Goal: Task Accomplishment & Management: Manage account settings

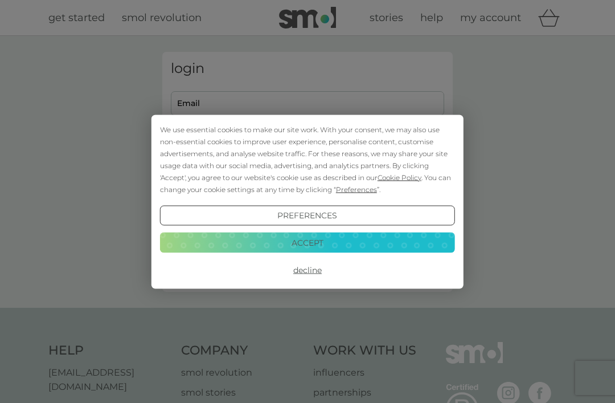
click at [394, 239] on button "Accept" at bounding box center [307, 242] width 295 height 21
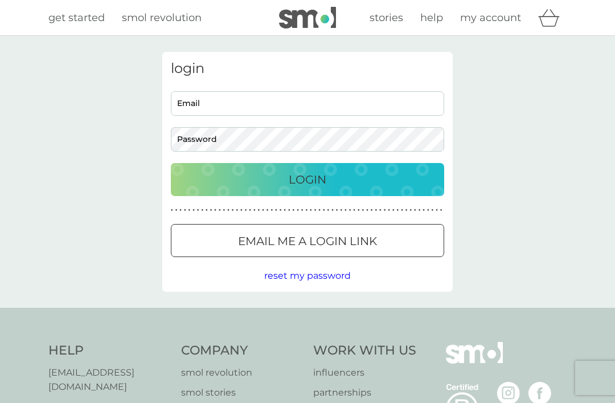
click at [376, 103] on input "Email" at bounding box center [307, 103] width 273 height 24
type input "clairecairney@virginmedia.com"
click at [308, 179] on button "Login" at bounding box center [307, 179] width 273 height 33
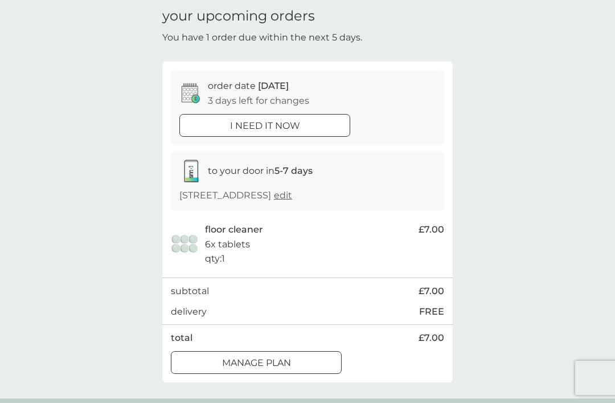
scroll to position [47, 0]
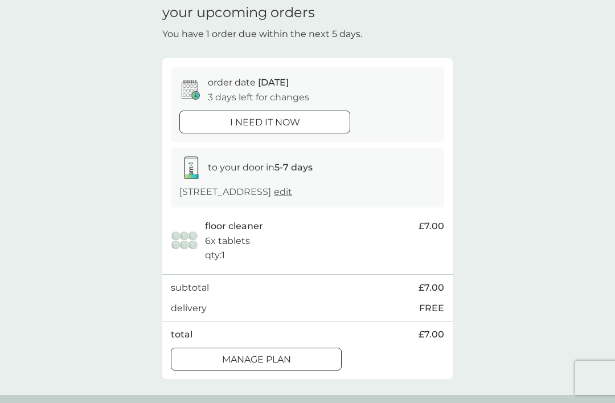
click at [298, 367] on div "Manage plan" at bounding box center [256, 359] width 170 height 15
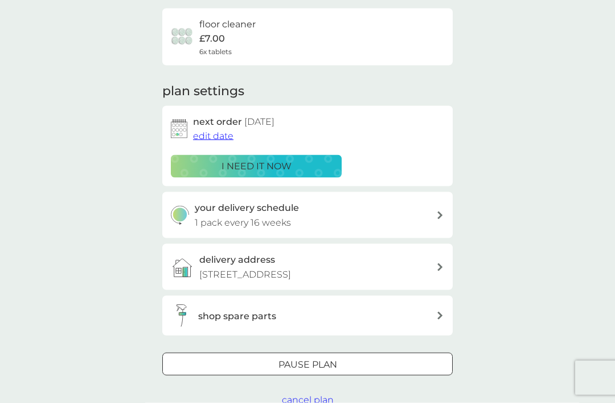
scroll to position [87, 0]
click at [437, 217] on div "your delivery schedule 1 pack every 16 weeks" at bounding box center [307, 214] width 291 height 46
select select "112"
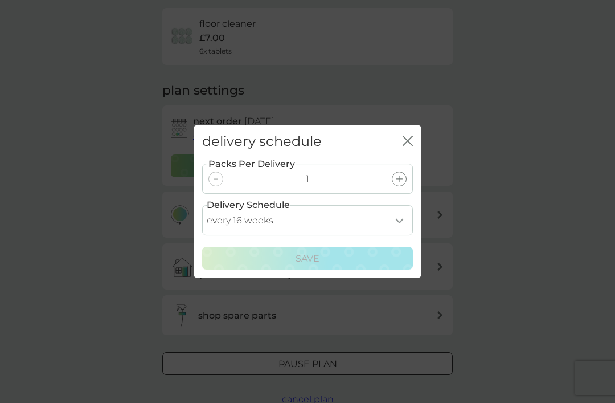
click at [401, 235] on select "every 1 week every 2 weeks every 3 weeks every 4 weeks every 5 weeks every 6 we…" at bounding box center [307, 220] width 211 height 30
click at [411, 146] on icon "close" at bounding box center [408, 141] width 10 height 10
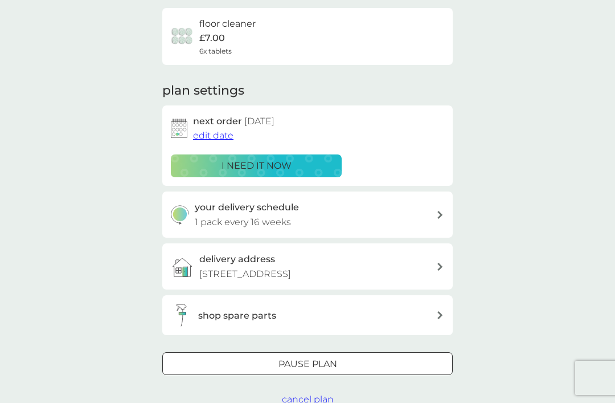
click at [399, 371] on div "Pause plan" at bounding box center [307, 364] width 289 height 15
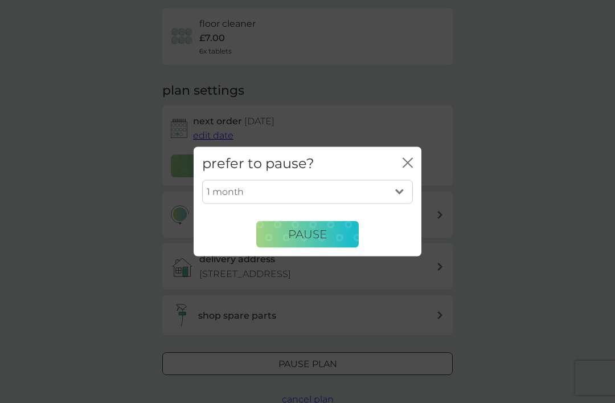
click at [399, 204] on select "1 month 2 months 3 months 4 months 5 months 6 months" at bounding box center [307, 192] width 211 height 24
select select "6"
click at [324, 241] on span "Pause" at bounding box center [307, 234] width 39 height 14
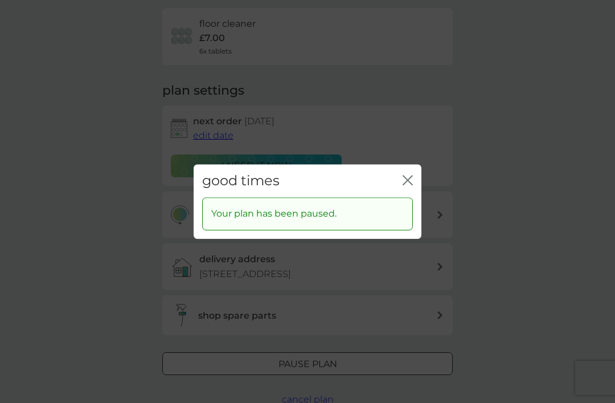
click at [411, 185] on icon "close" at bounding box center [408, 180] width 10 height 10
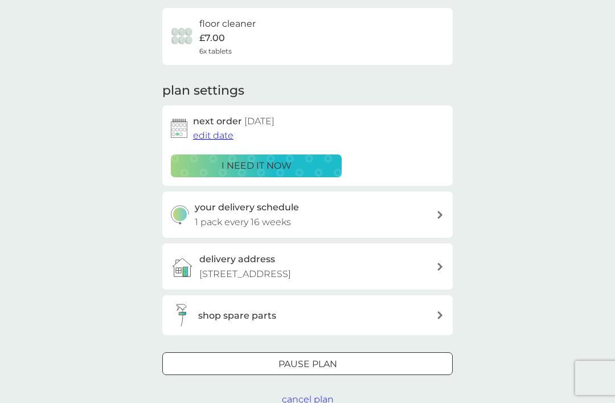
click at [438, 319] on icon at bounding box center [441, 315] width 6 height 8
